Goal: Information Seeking & Learning: Learn about a topic

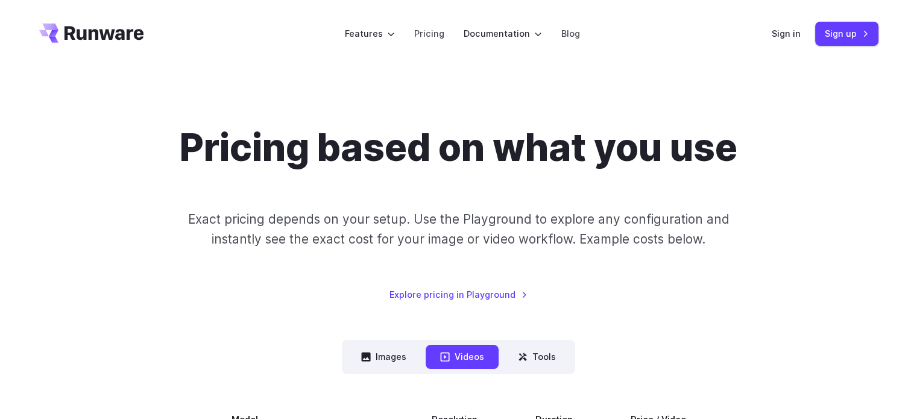
click at [87, 41] on icon "Go to /" at bounding box center [91, 33] width 105 height 19
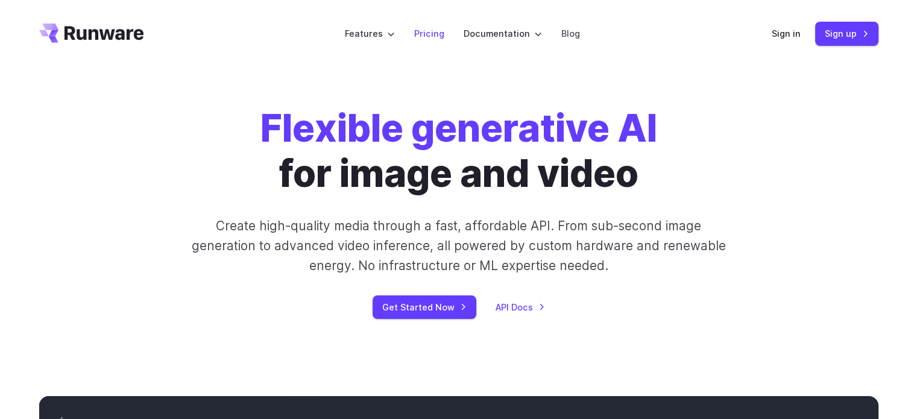
click at [429, 39] on link "Pricing" at bounding box center [429, 34] width 30 height 14
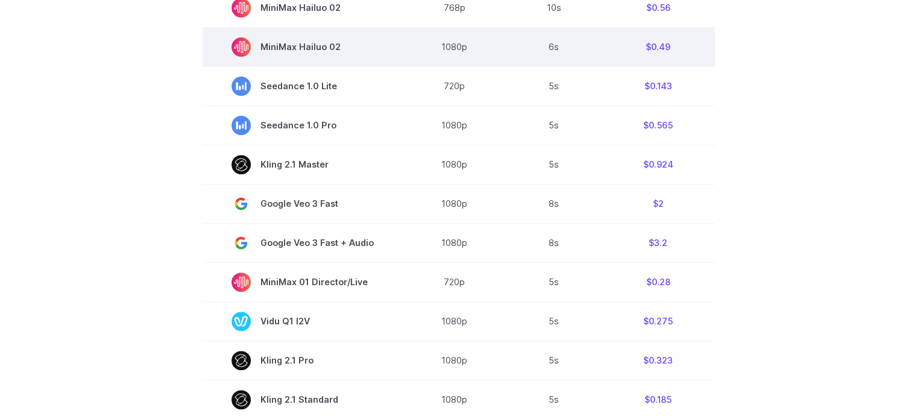
scroll to position [452, 0]
